Goal: Task Accomplishment & Management: Complete application form

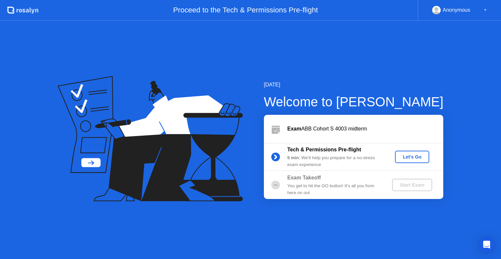
click at [408, 155] on div "Let's Go" at bounding box center [411, 156] width 29 height 5
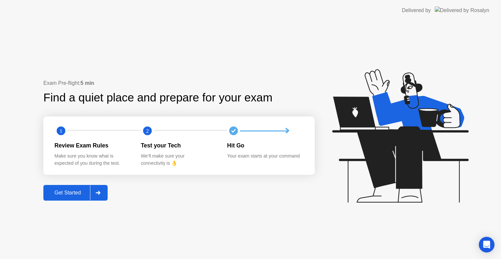
click at [99, 191] on icon at bounding box center [97, 193] width 5 height 4
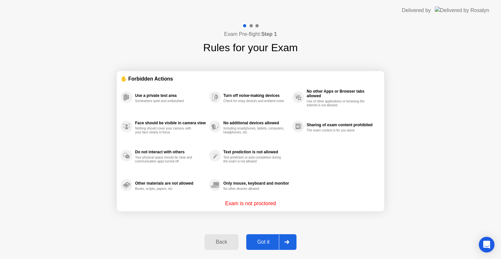
click at [270, 236] on button "Got it" at bounding box center [271, 242] width 50 height 16
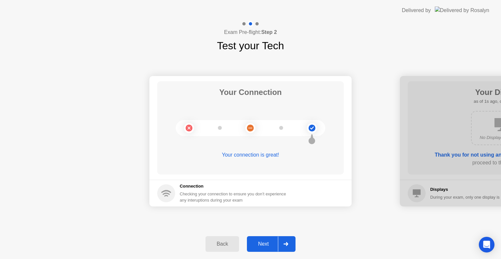
click at [266, 244] on div "Next" at bounding box center [263, 244] width 29 height 6
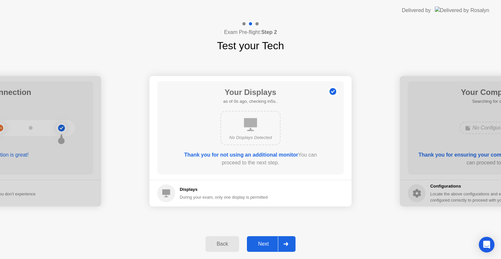
click at [266, 244] on div "Next" at bounding box center [263, 244] width 29 height 6
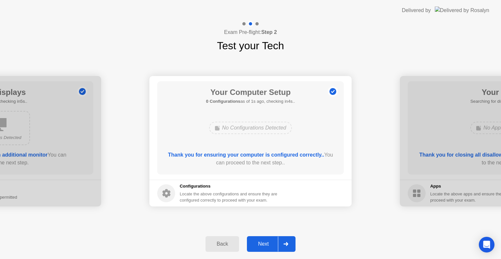
click at [262, 241] on div "Next" at bounding box center [263, 244] width 29 height 6
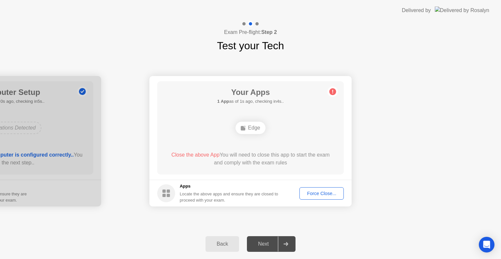
click at [309, 189] on button "Force Close..." at bounding box center [321, 193] width 44 height 12
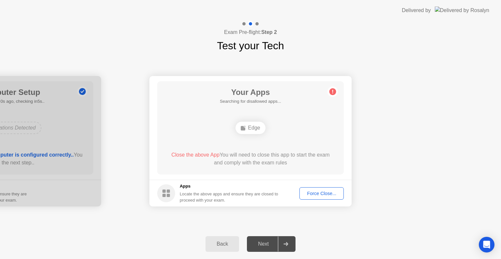
click at [321, 197] on button "Force Close..." at bounding box center [321, 193] width 44 height 12
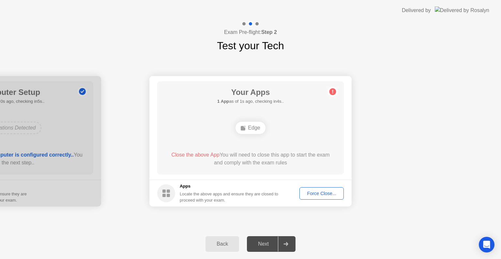
click at [305, 191] on div "Force Close..." at bounding box center [321, 193] width 40 height 5
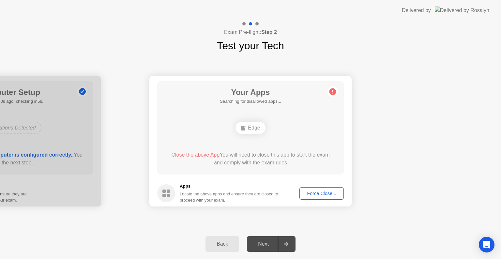
click at [315, 192] on div "Force Close..." at bounding box center [321, 193] width 40 height 5
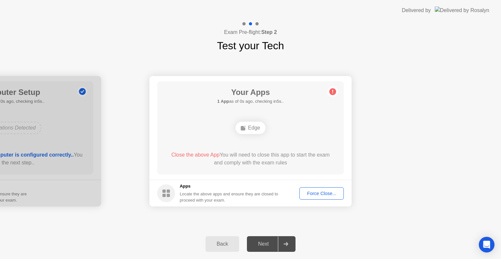
click at [319, 189] on button "Force Close..." at bounding box center [321, 193] width 44 height 12
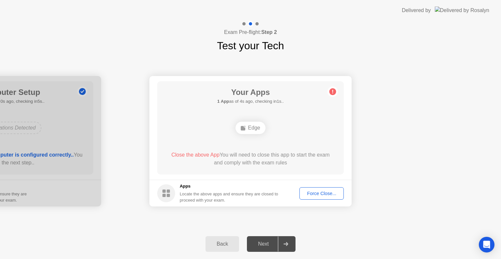
click at [312, 193] on div "Force Close..." at bounding box center [321, 193] width 40 height 5
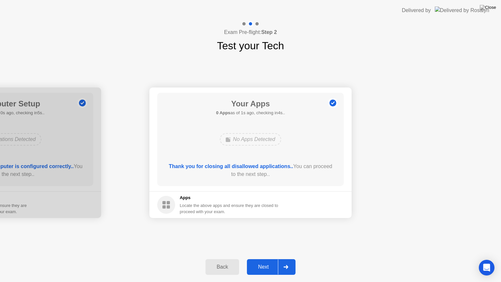
click at [270, 258] on button "Next" at bounding box center [271, 267] width 49 height 16
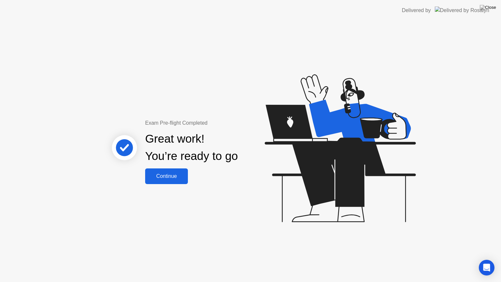
click at [153, 181] on button "Continue" at bounding box center [166, 176] width 43 height 16
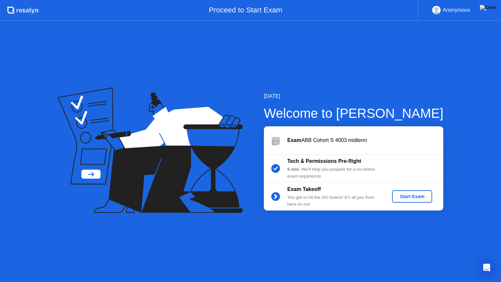
click at [406, 196] on div "Start Exam" at bounding box center [411, 196] width 35 height 5
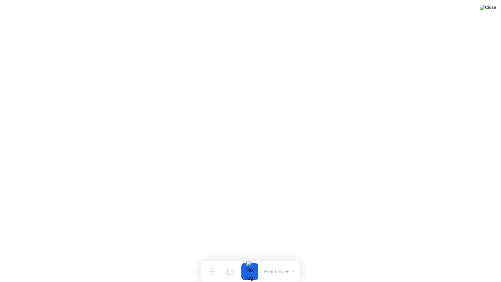
click at [490, 9] on img at bounding box center [487, 7] width 16 height 5
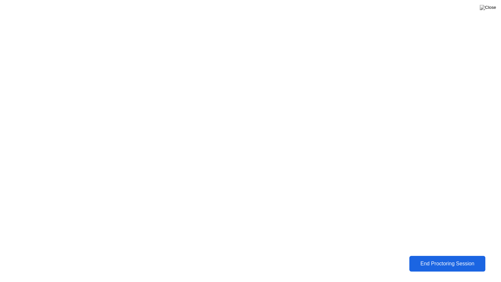
click at [438, 258] on div "End Proctoring Session" at bounding box center [447, 263] width 72 height 6
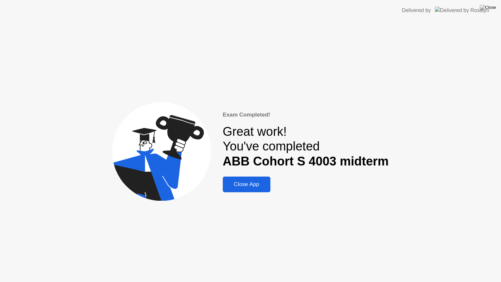
click at [244, 172] on div "Exam Completed! Great work! You've completed ABB Cohort S 4003 midterm Close App" at bounding box center [306, 151] width 166 height 82
click at [253, 188] on button "Close App" at bounding box center [247, 184] width 48 height 16
